Goal: Information Seeking & Learning: Learn about a topic

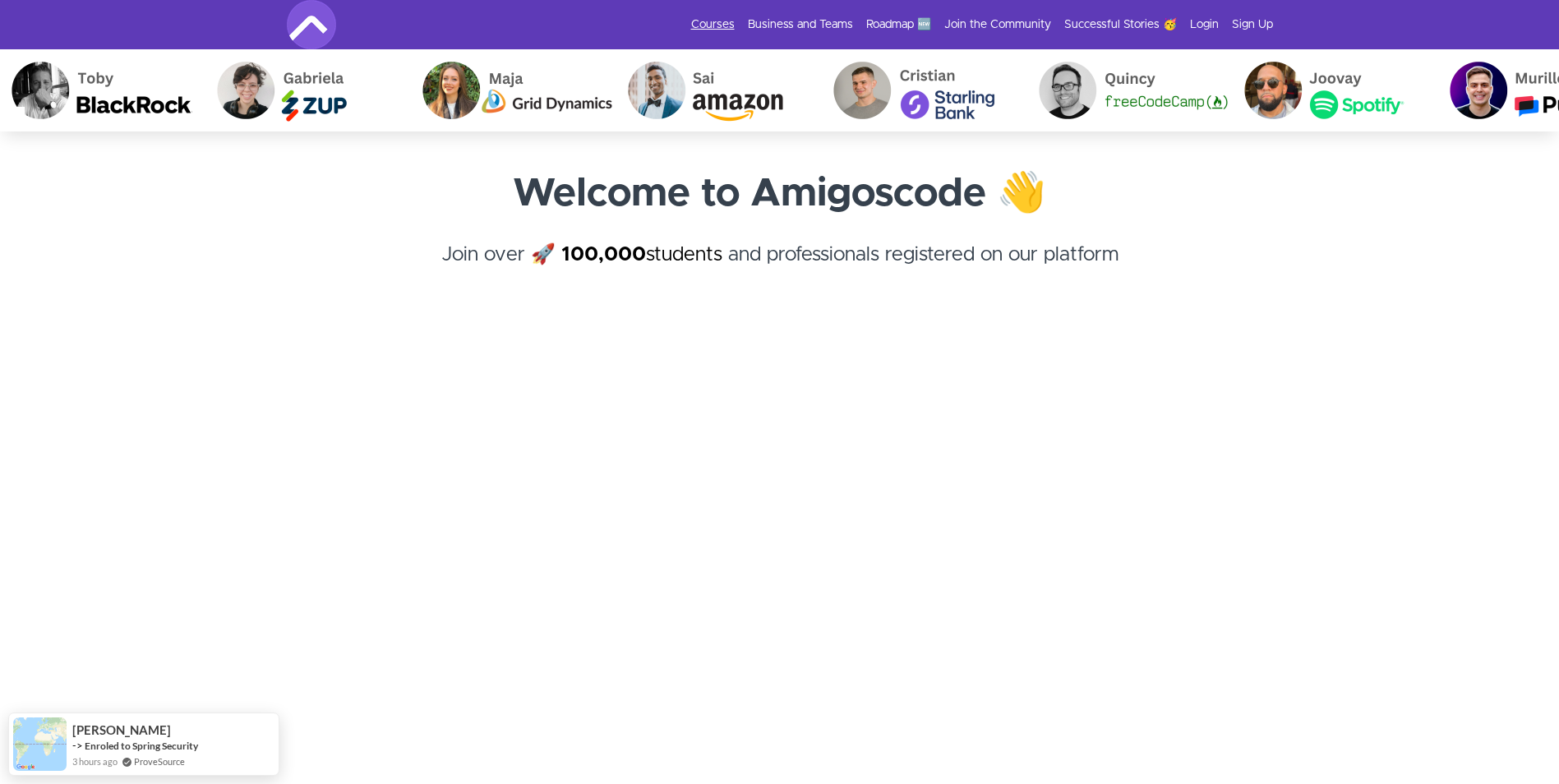
click at [716, 24] on link "Courses" at bounding box center [712, 25] width 43 height 17
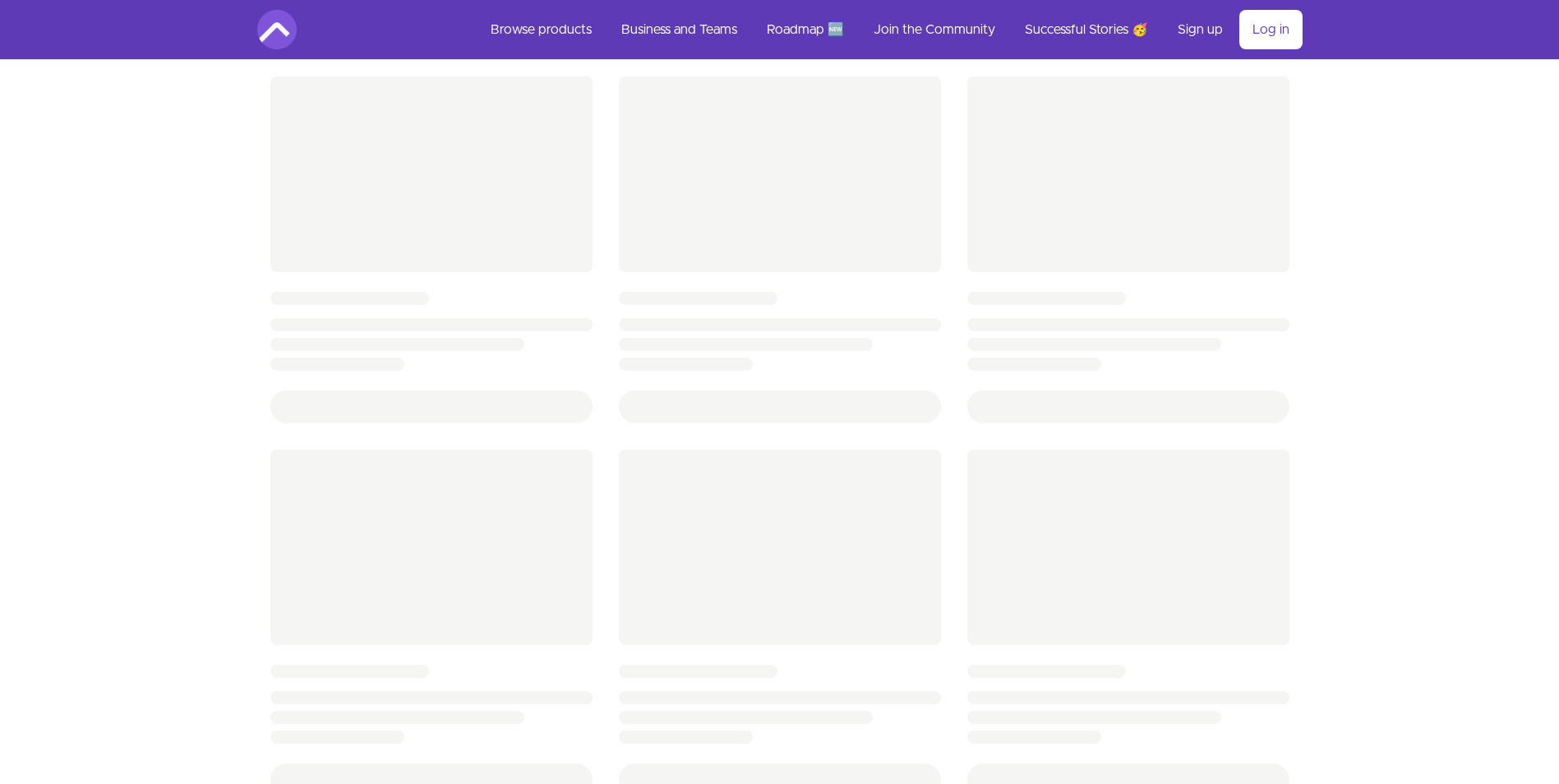
scroll to position [411, 0]
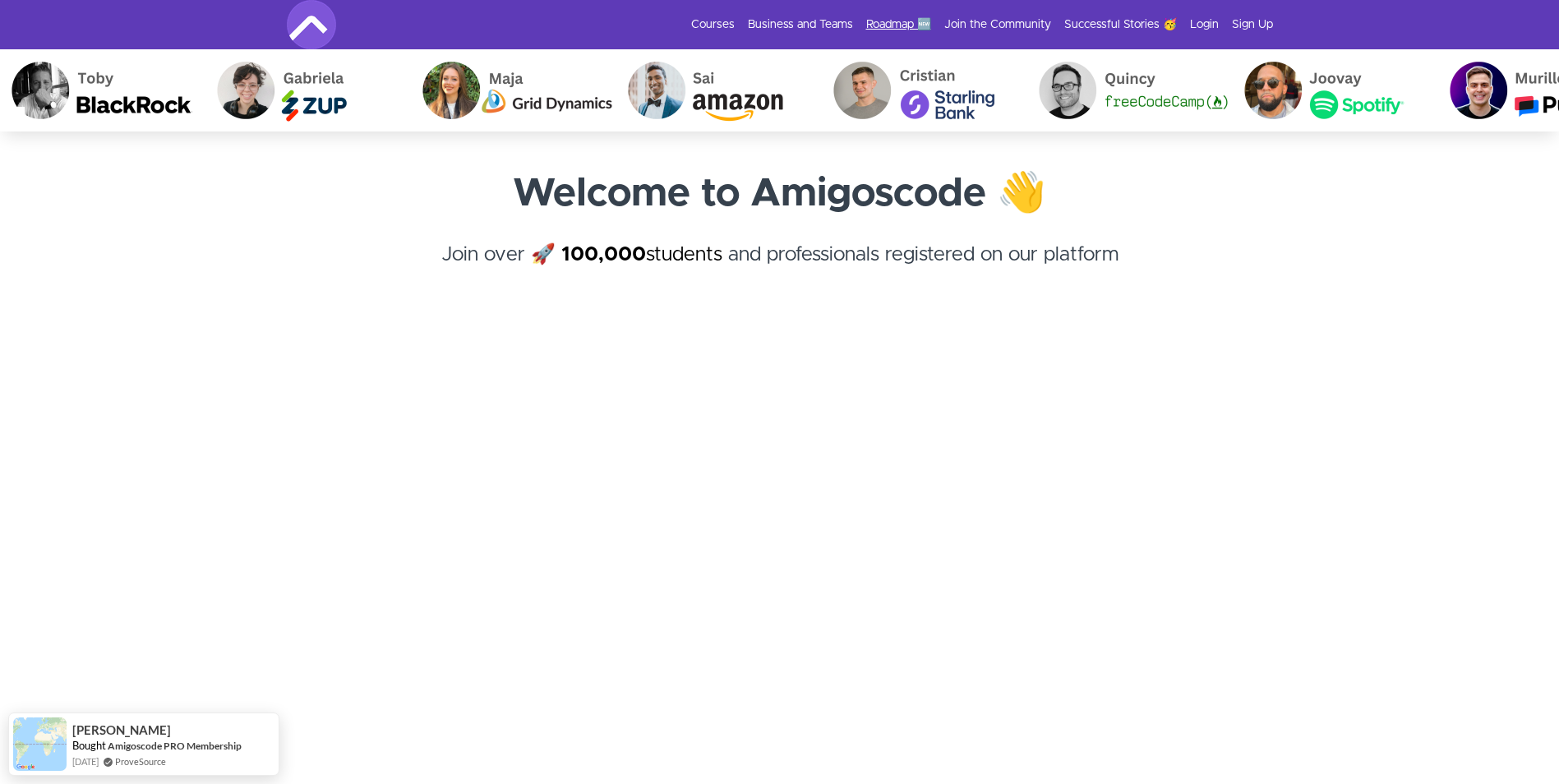
click at [886, 18] on link "Roadmap 🆕" at bounding box center [899, 25] width 65 height 17
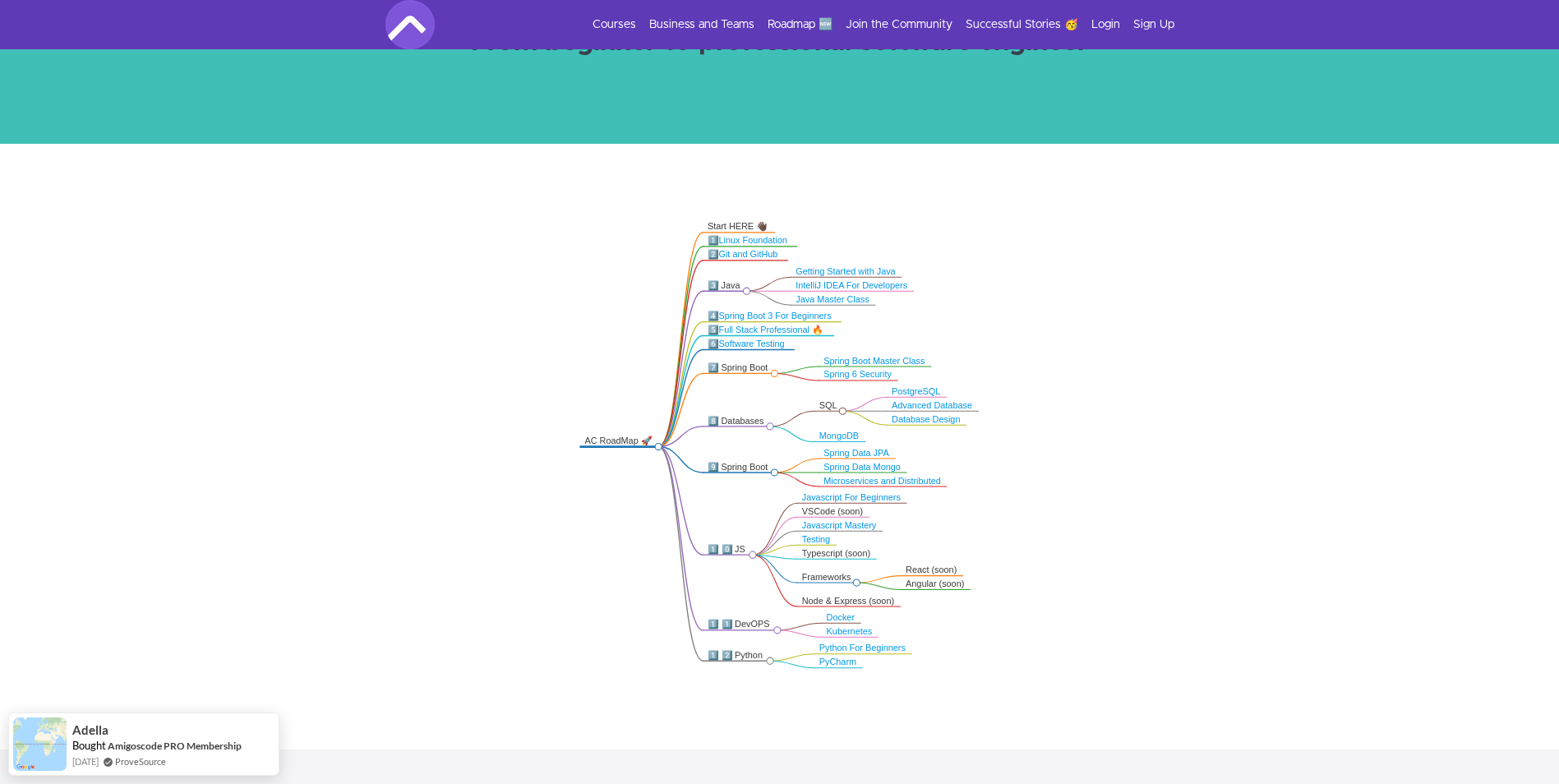
scroll to position [247, 0]
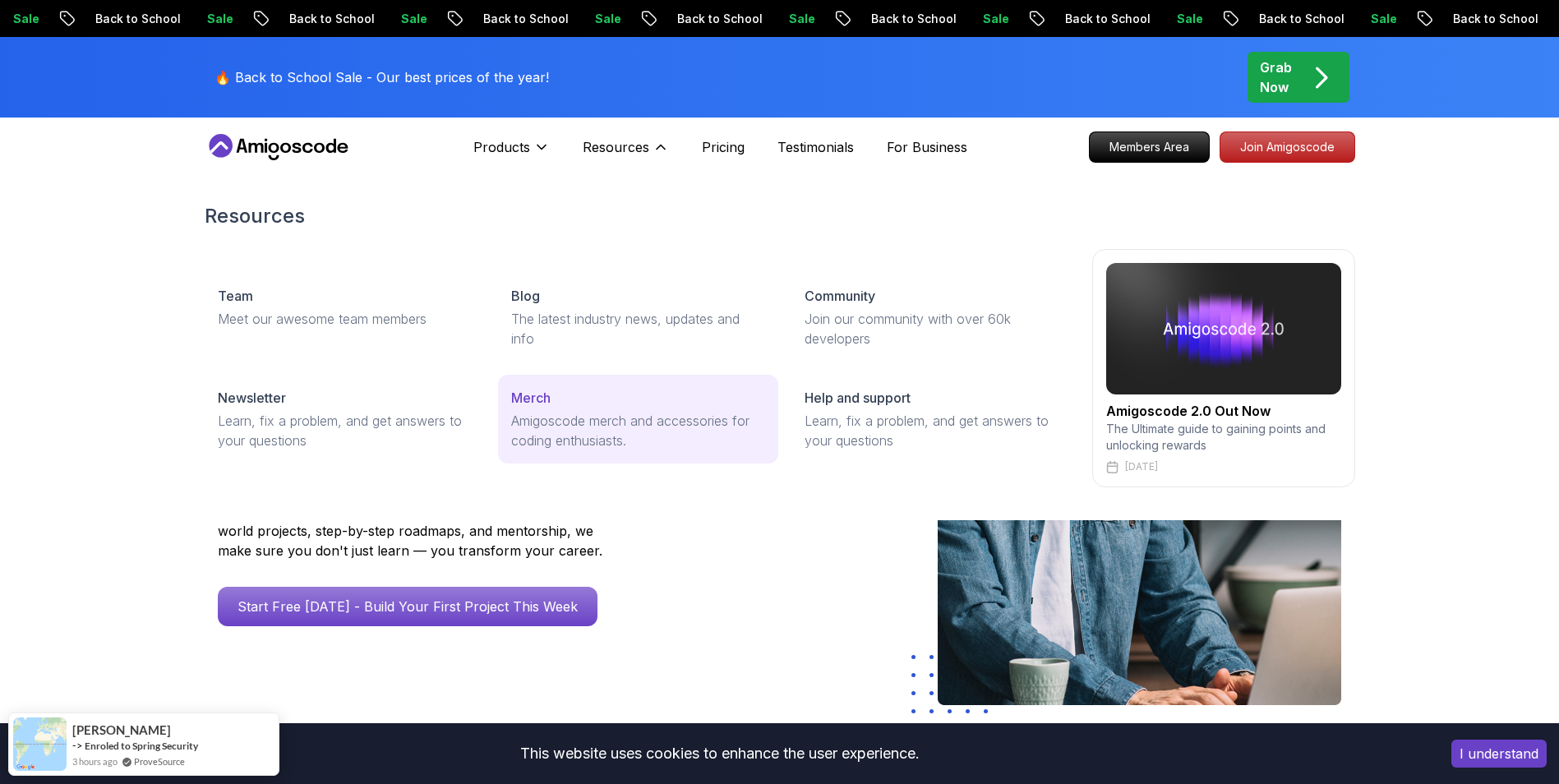
click at [625, 415] on p "Amigoscode merch and accessories for coding enthusiasts." at bounding box center [638, 431] width 254 height 39
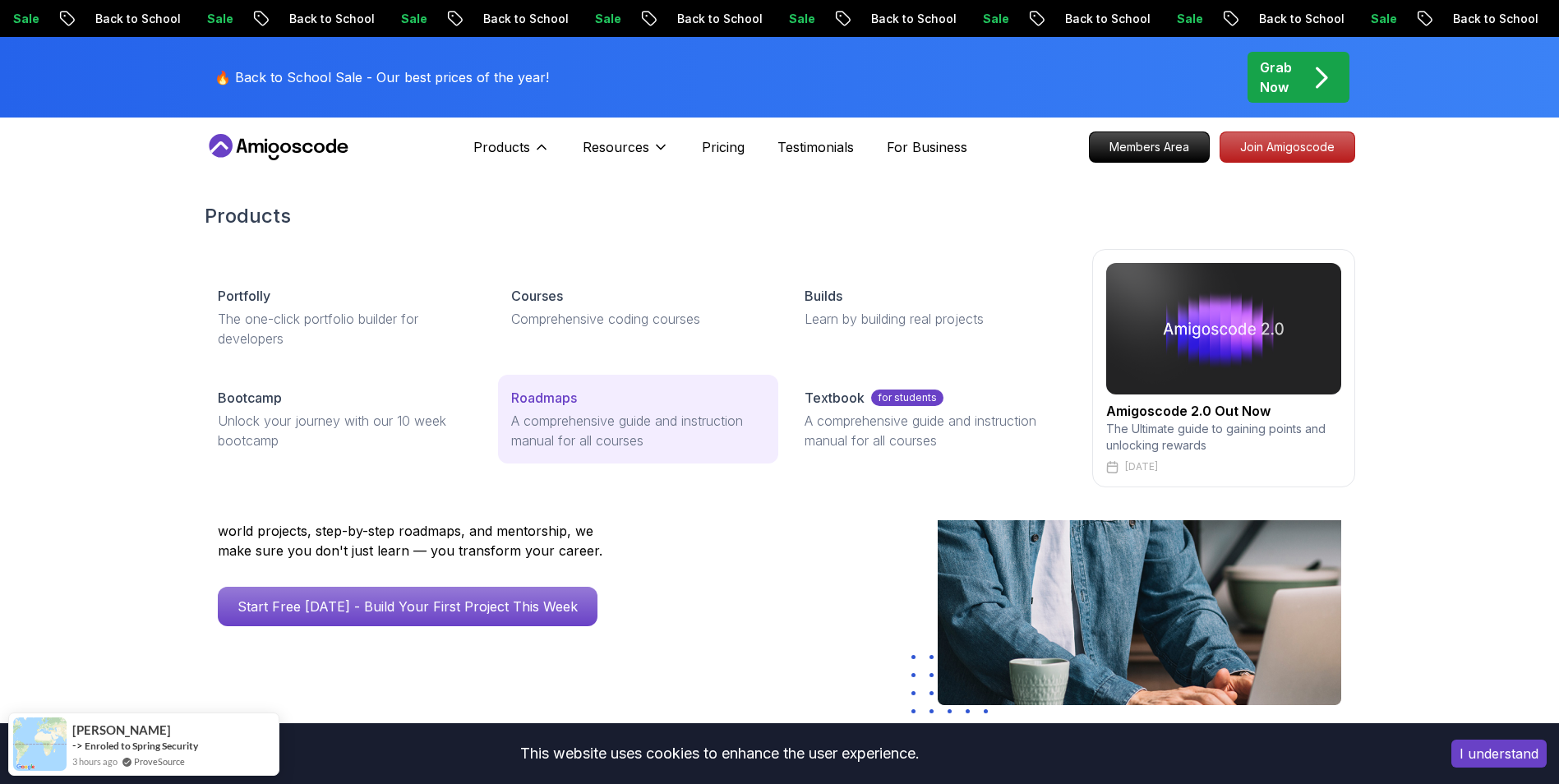
click at [632, 420] on p "A comprehensive guide and instruction manual for all courses" at bounding box center [638, 431] width 254 height 39
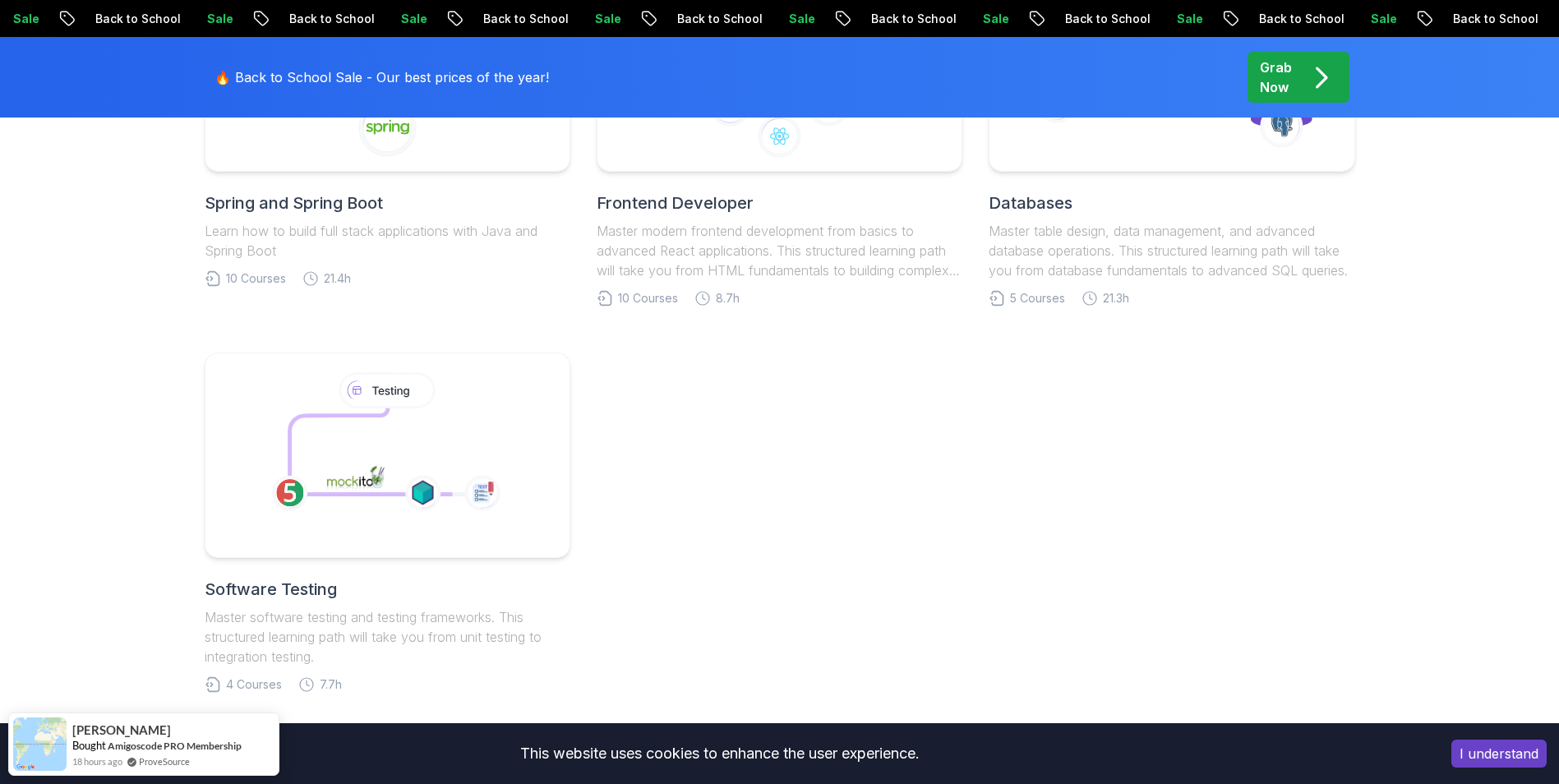
scroll to position [1187, 0]
